Goal: Transaction & Acquisition: Obtain resource

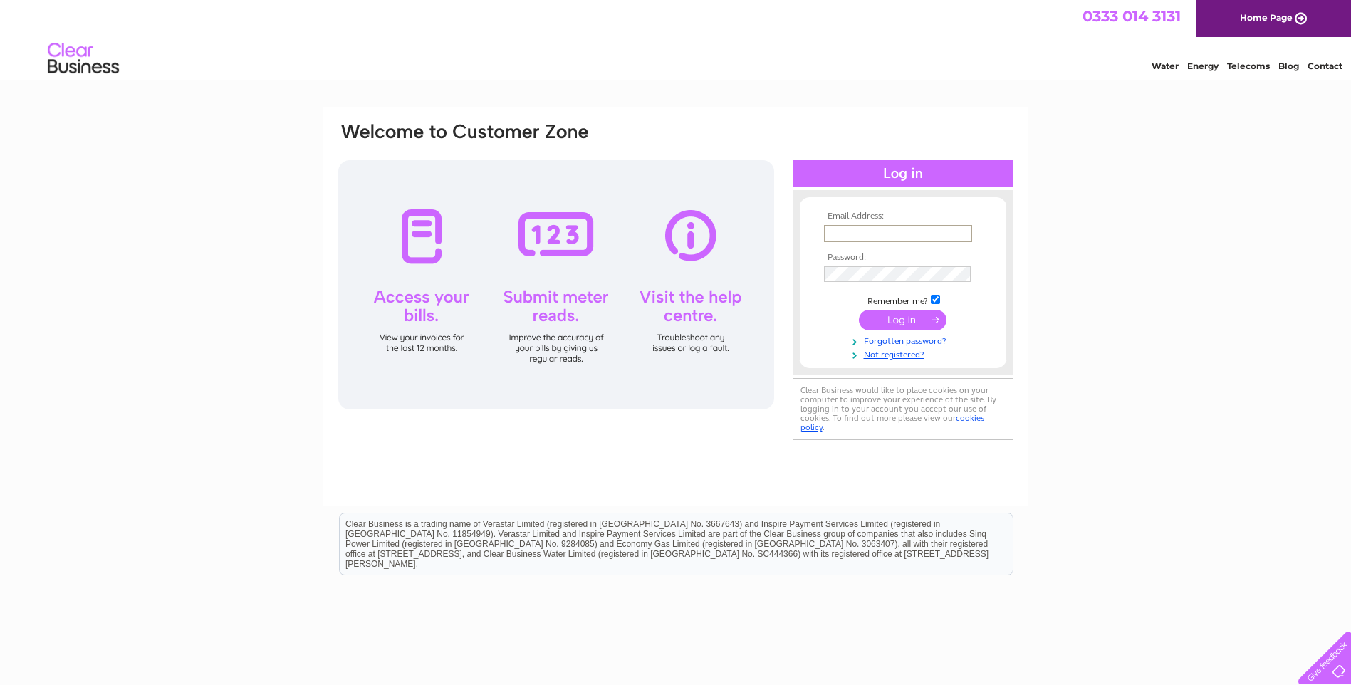
click at [905, 233] on input "text" at bounding box center [898, 233] width 148 height 17
type input "[EMAIL_ADDRESS][DOMAIN_NAME]"
click at [891, 321] on input "submit" at bounding box center [903, 320] width 88 height 20
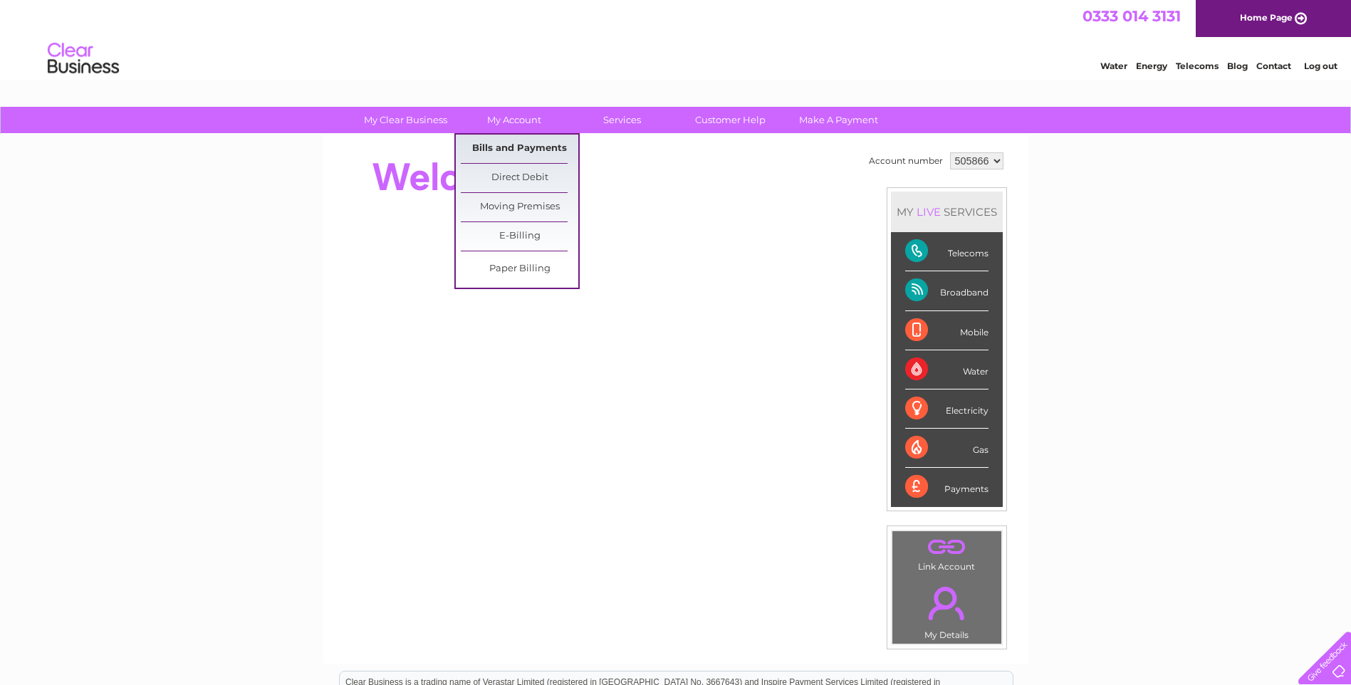
click at [513, 144] on link "Bills and Payments" at bounding box center [519, 149] width 117 height 28
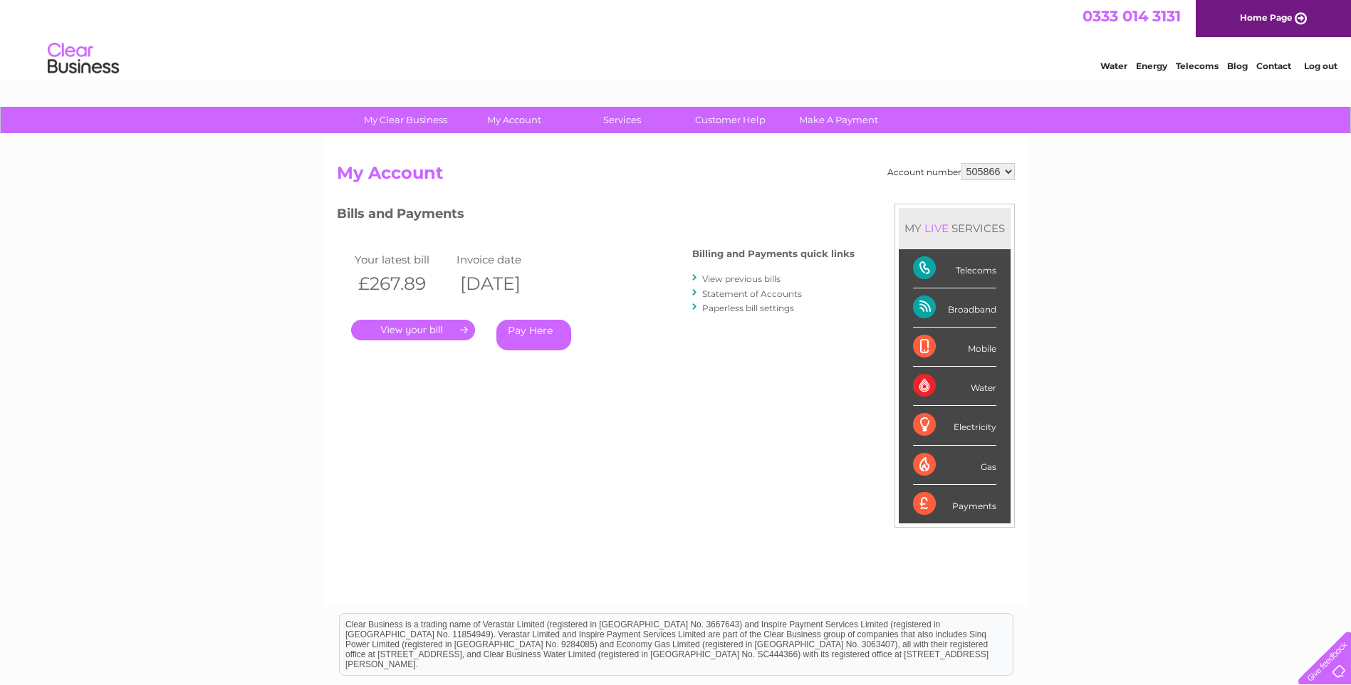
click at [406, 330] on link "." at bounding box center [413, 330] width 124 height 21
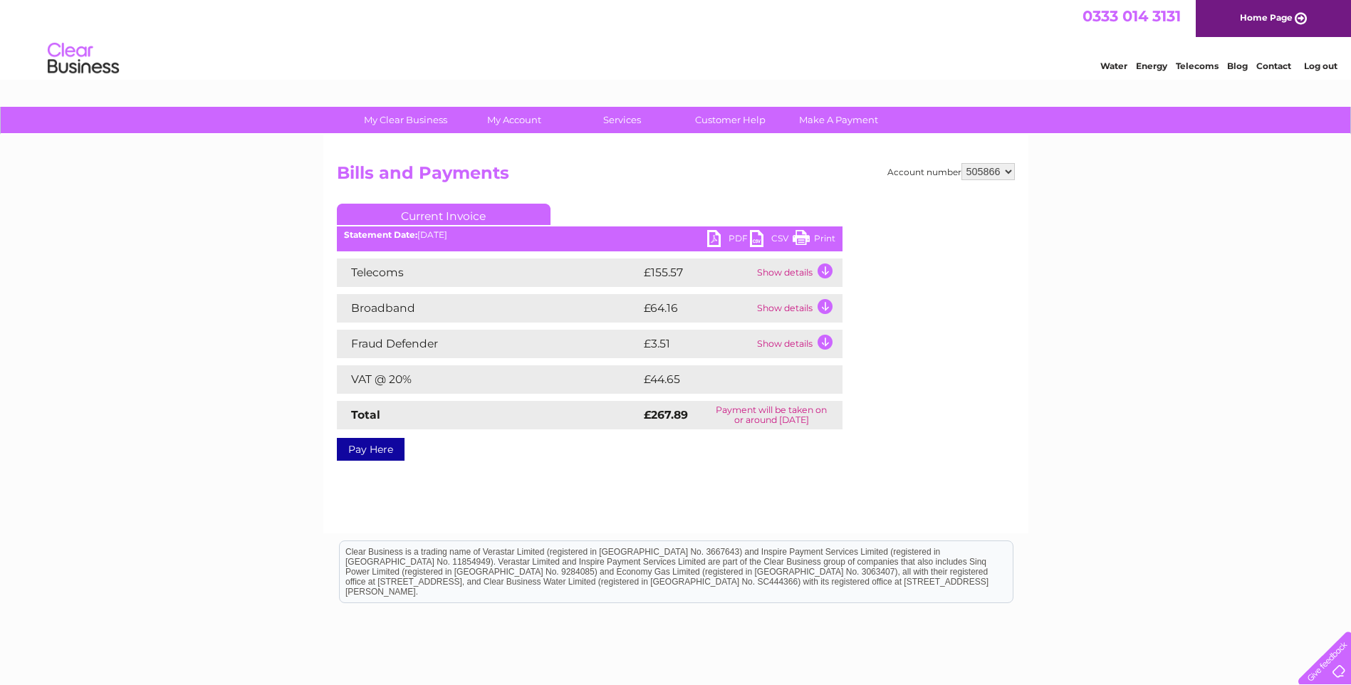
click at [712, 238] on link "PDF" at bounding box center [728, 240] width 43 height 21
